Goal: Information Seeking & Learning: Compare options

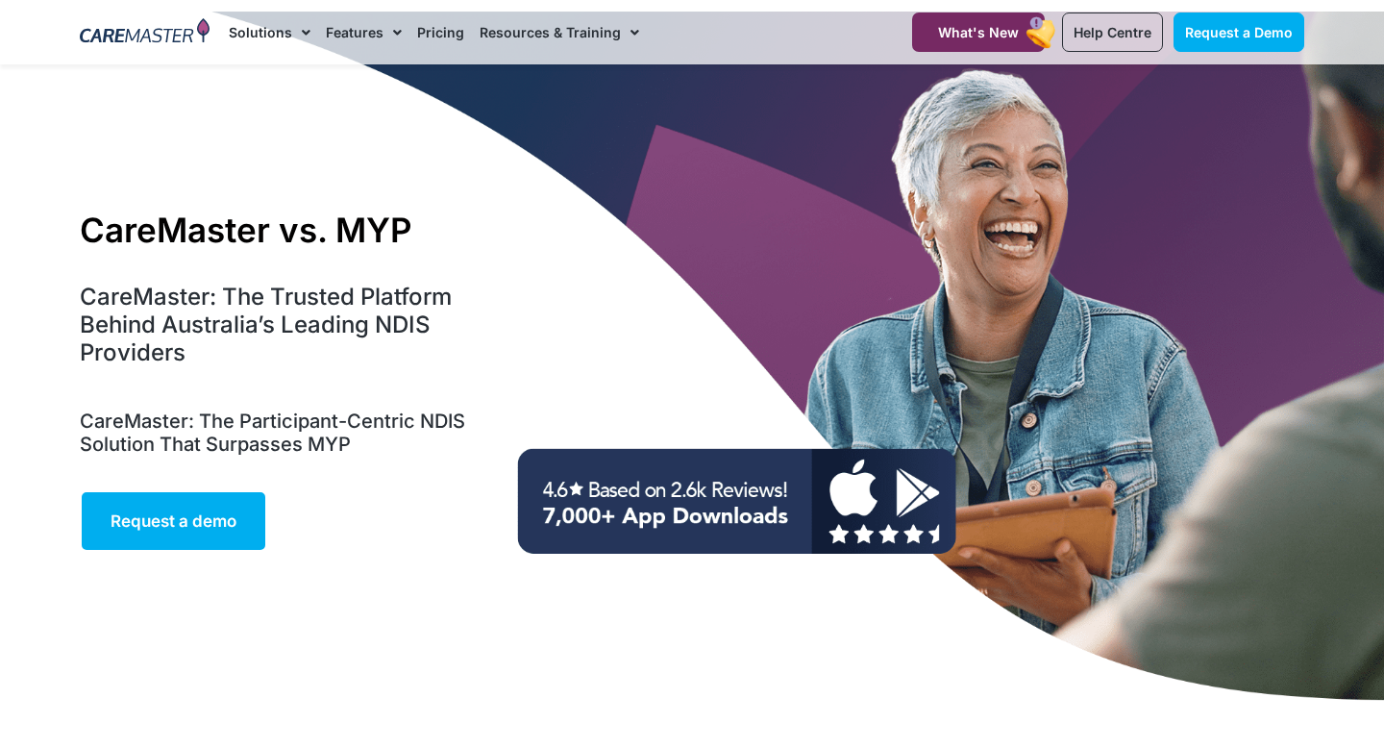
scroll to position [55, 0]
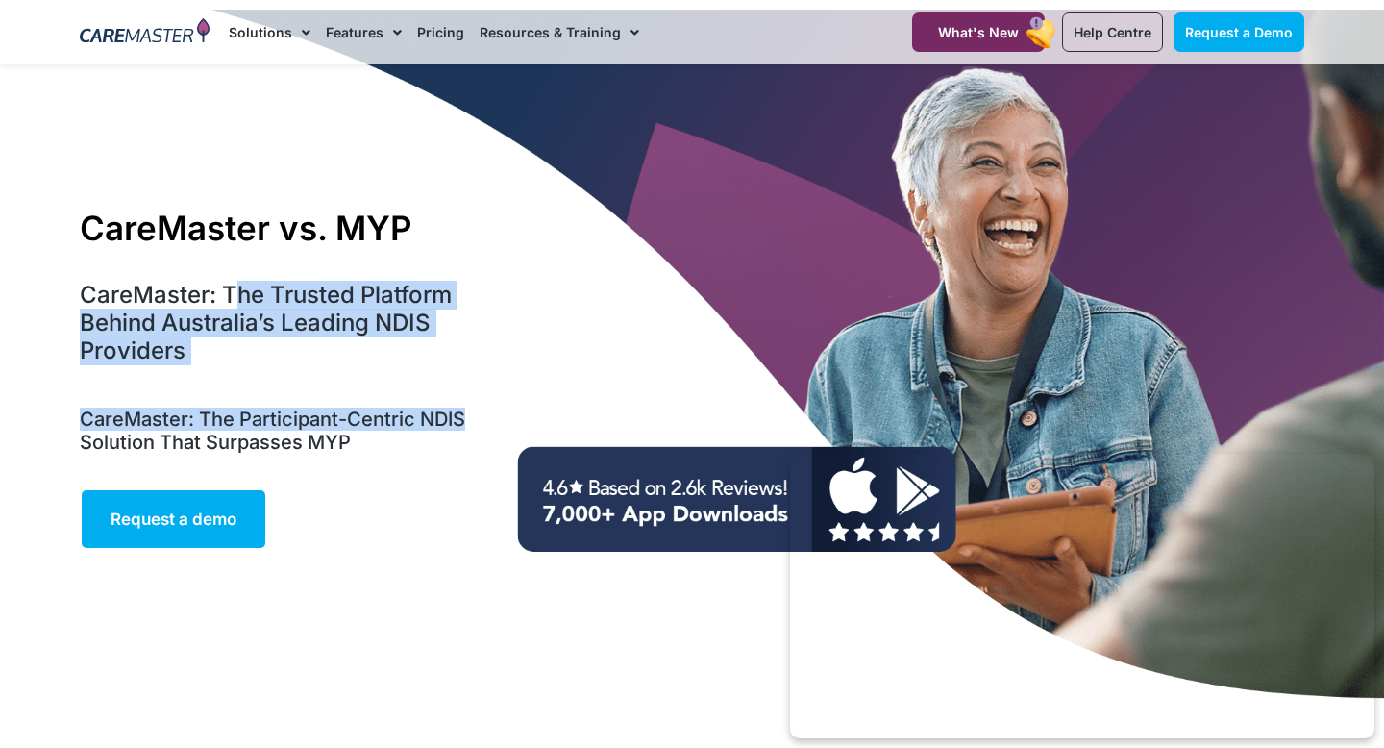
drag, startPoint x: 234, startPoint y: 292, endPoint x: 483, endPoint y: 430, distance: 284.4
click at [483, 430] on div "CareMaster vs. MYP CareMaster: The Trusted Platform Behind Australia’s Leading …" at bounding box center [288, 378] width 436 height 361
click at [483, 430] on h5 "CareMaster: The Participant-Centric NDIS Solution That Surpasses MYP" at bounding box center [288, 431] width 416 height 46
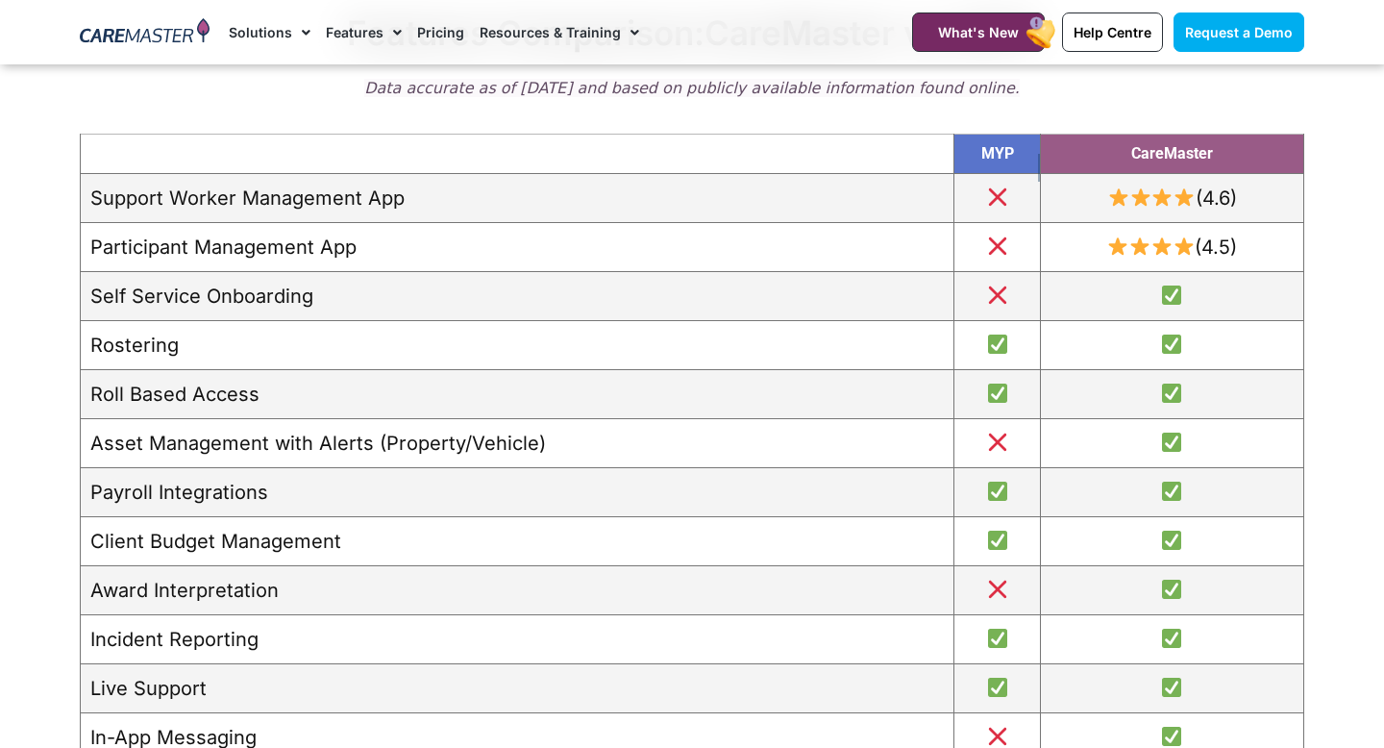
scroll to position [1523, 0]
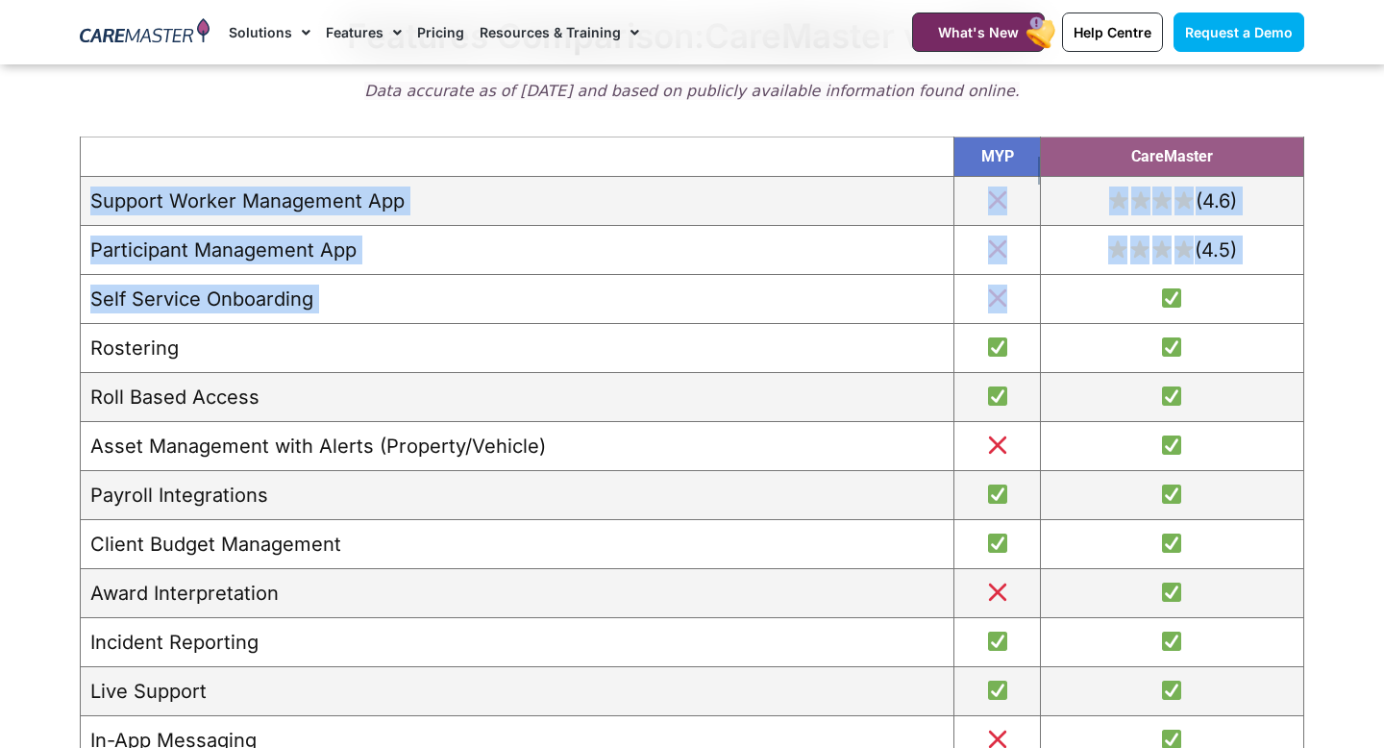
drag, startPoint x: 94, startPoint y: 200, endPoint x: 1007, endPoint y: 309, distance: 918.8
click at [1007, 309] on tbody "Support Worker Management App (4.6) Participant Management App (4.5) Self Servi…" at bounding box center [693, 692] width 1224 height 1030
click at [1007, 309] on td at bounding box center [998, 299] width 87 height 49
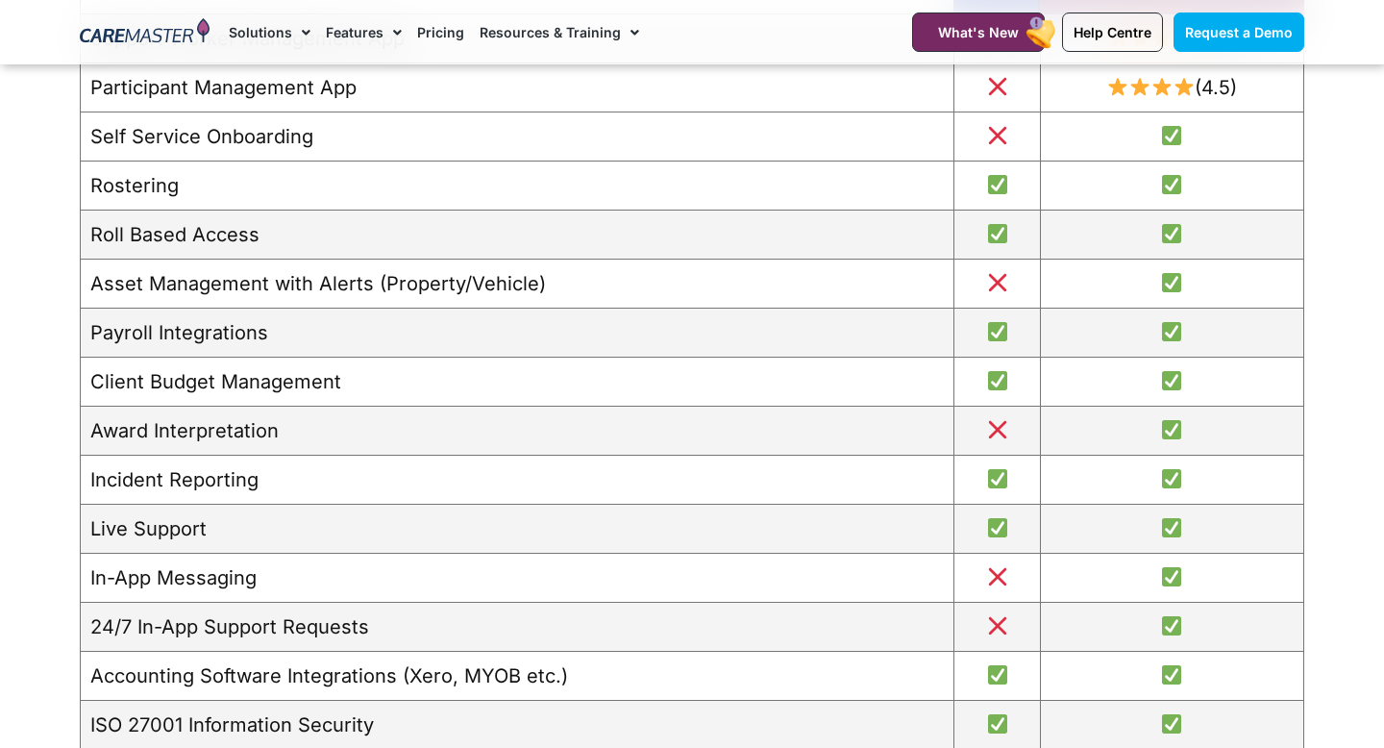
scroll to position [1687, 0]
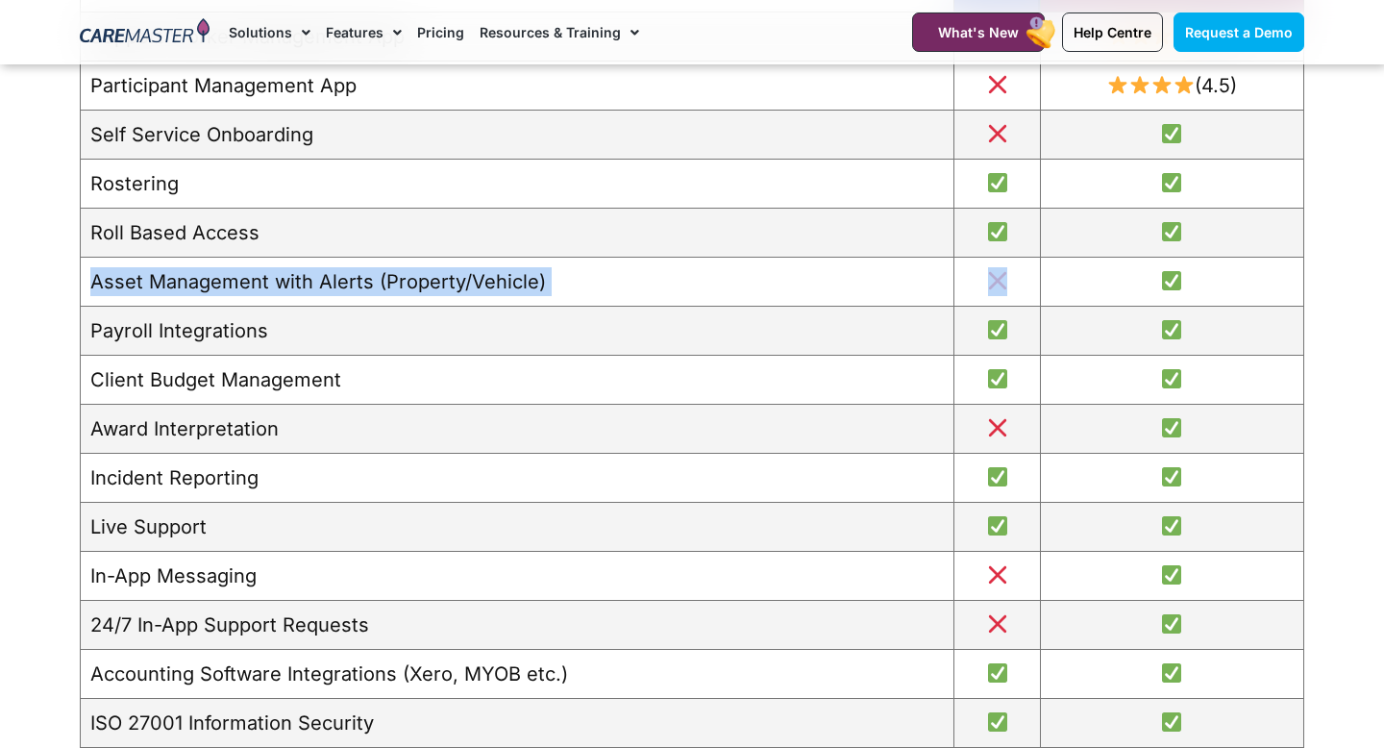
drag, startPoint x: 1013, startPoint y: 290, endPoint x: 80, endPoint y: 293, distance: 933.5
click at [81, 293] on tr "Asset Management with Alerts (Property/Vehicle)" at bounding box center [693, 282] width 1224 height 49
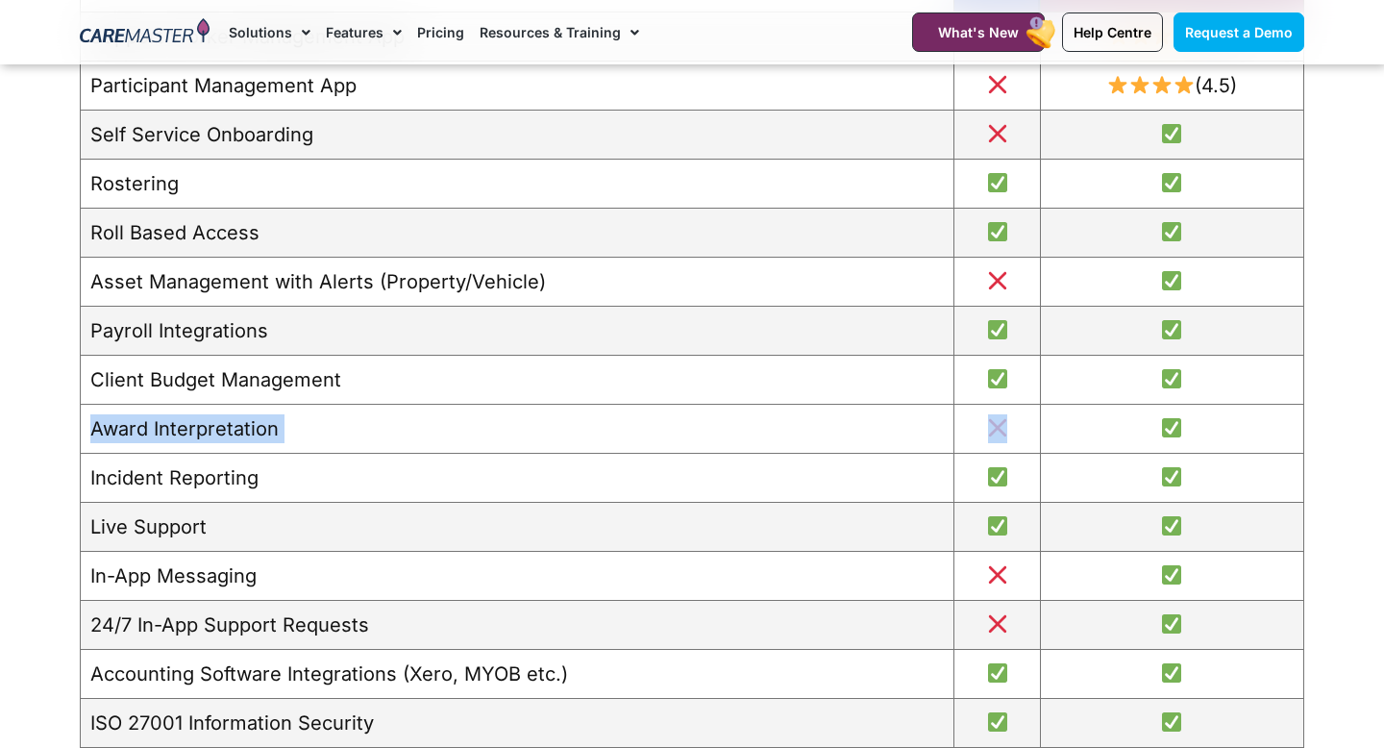
drag, startPoint x: 87, startPoint y: 425, endPoint x: 1007, endPoint y: 432, distance: 920.1
click at [1007, 432] on tr "Award Interpretation" at bounding box center [693, 429] width 1224 height 49
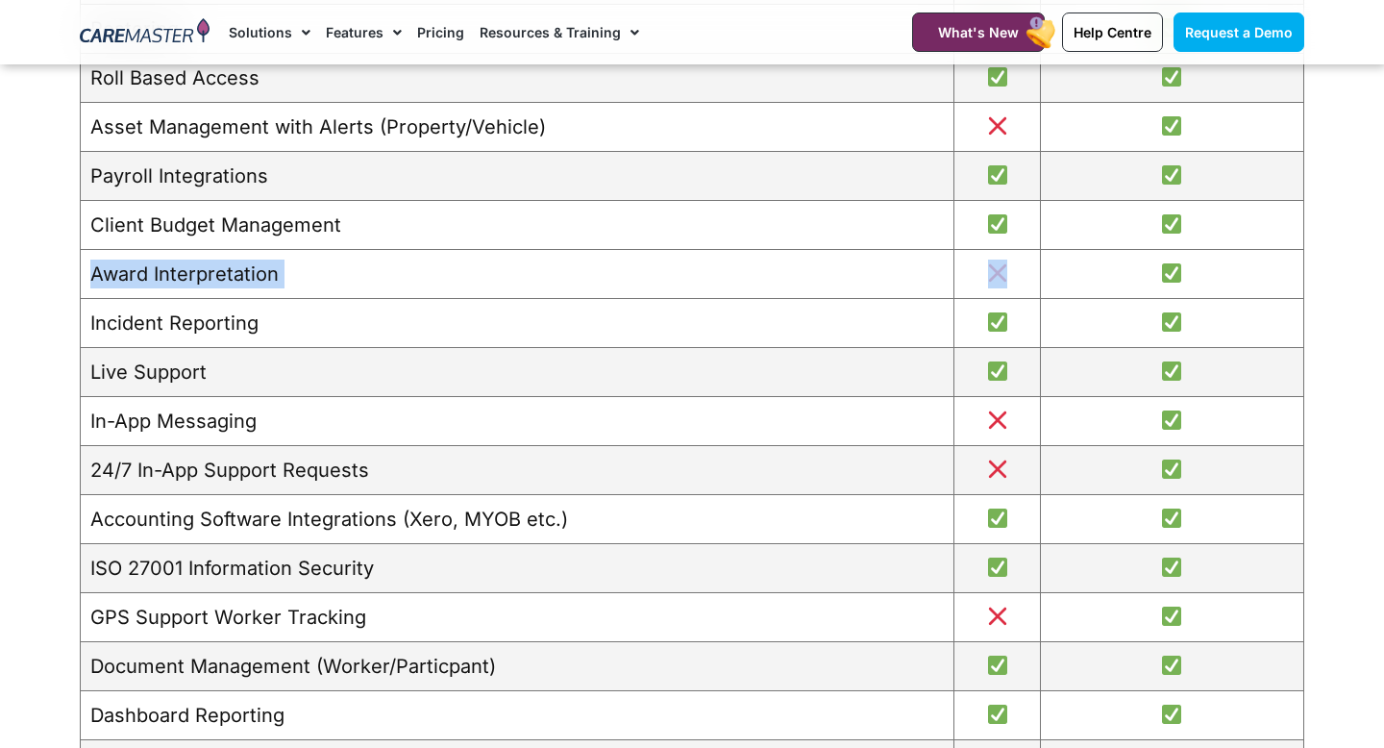
scroll to position [1891, 0]
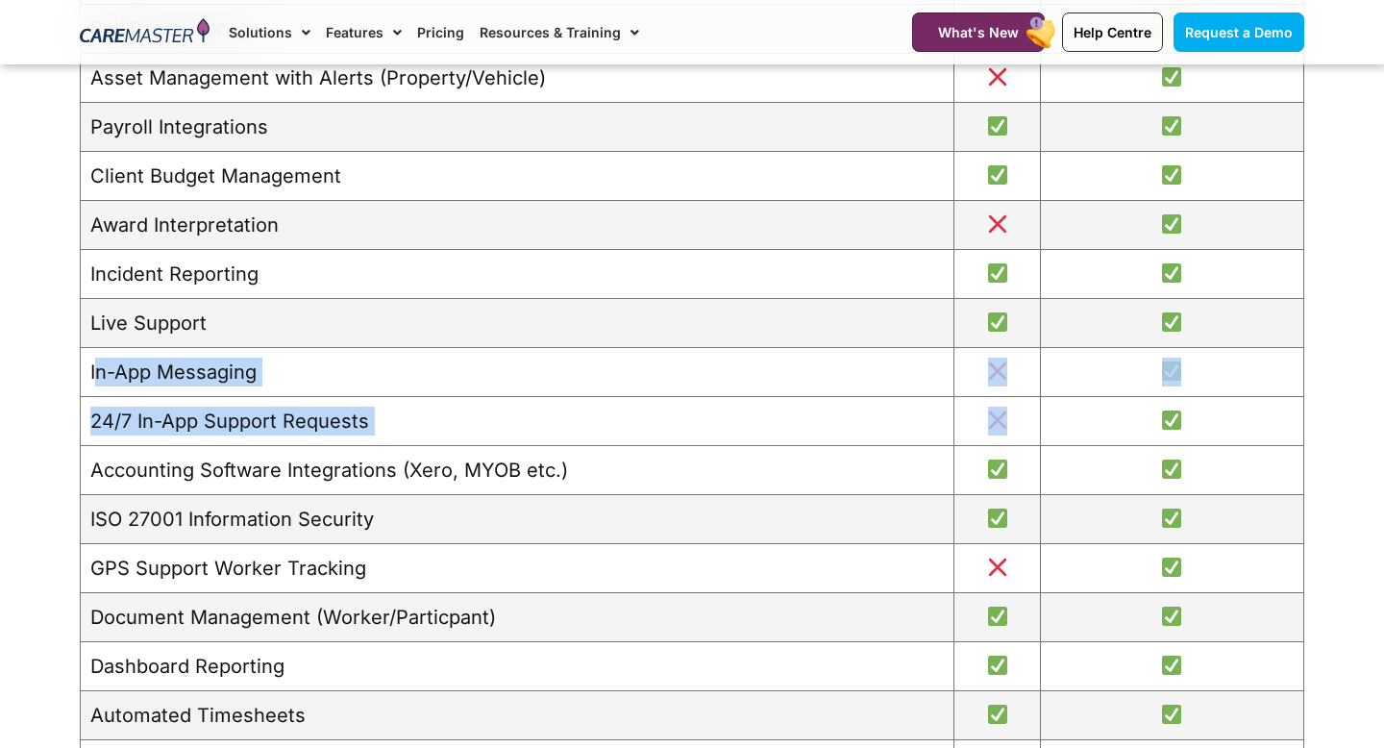
drag, startPoint x: 93, startPoint y: 373, endPoint x: 1022, endPoint y: 415, distance: 929.7
click at [1022, 415] on tbody "Support Worker Management App (4.6) Participant Management App (4.5) Self Servi…" at bounding box center [693, 324] width 1224 height 1030
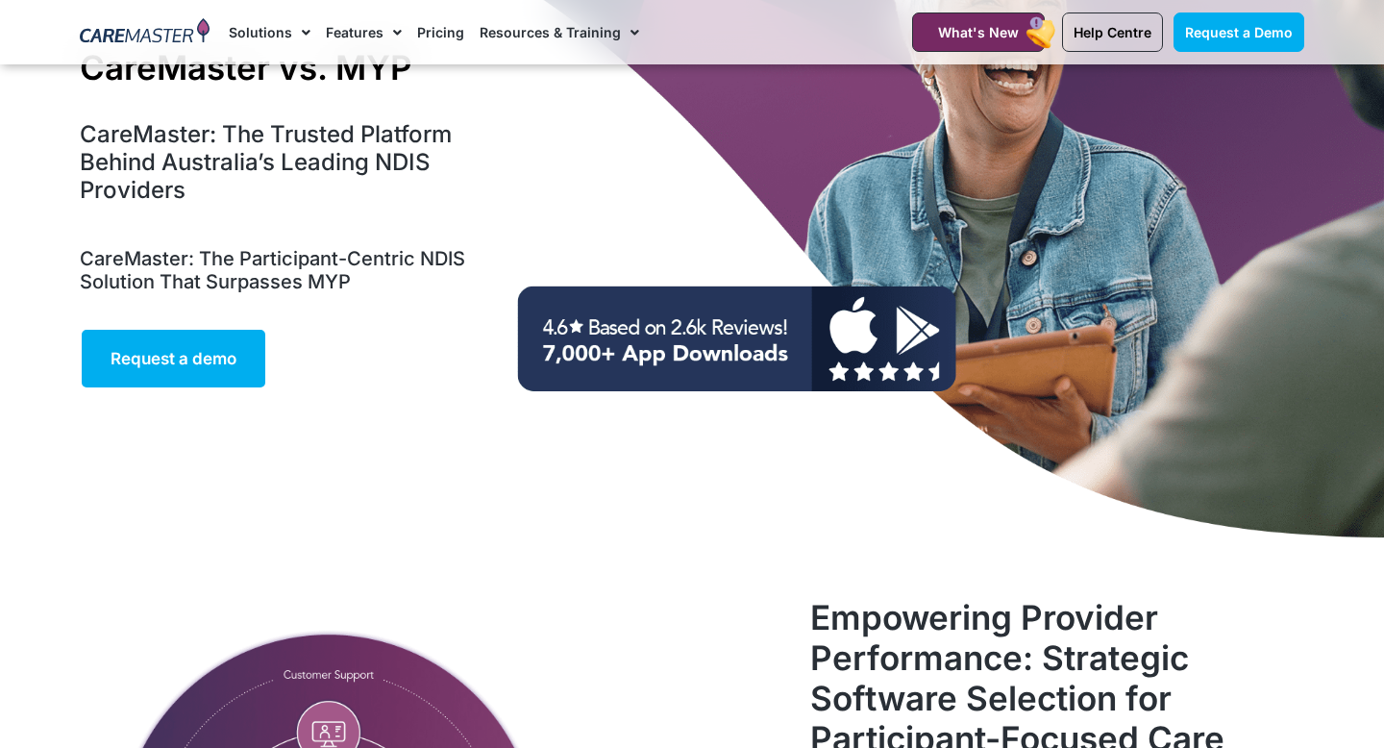
scroll to position [0, 0]
